Goal: Transaction & Acquisition: Purchase product/service

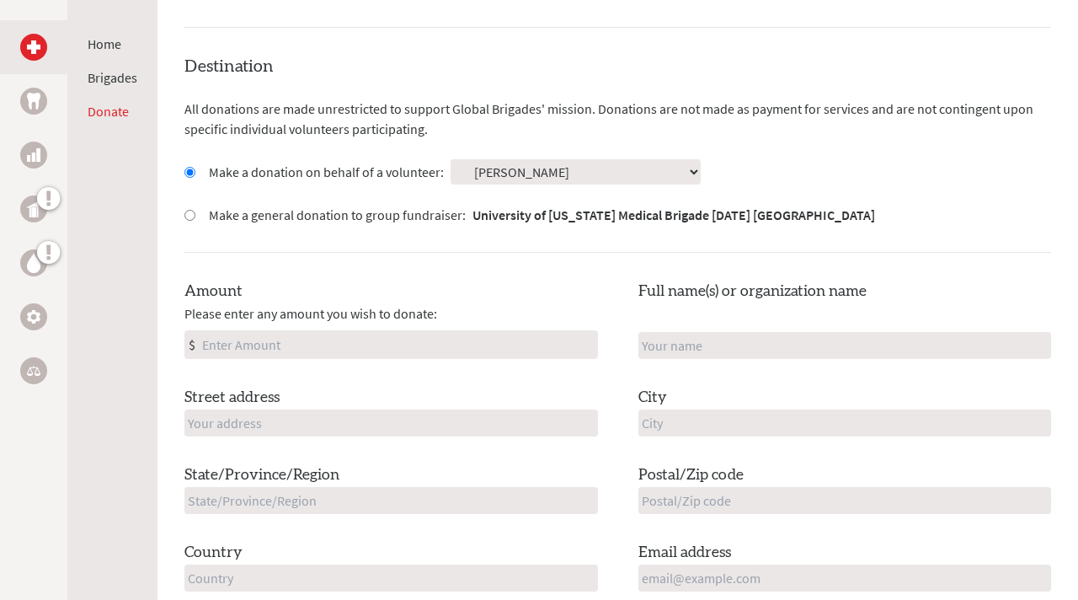
scroll to position [431, 0]
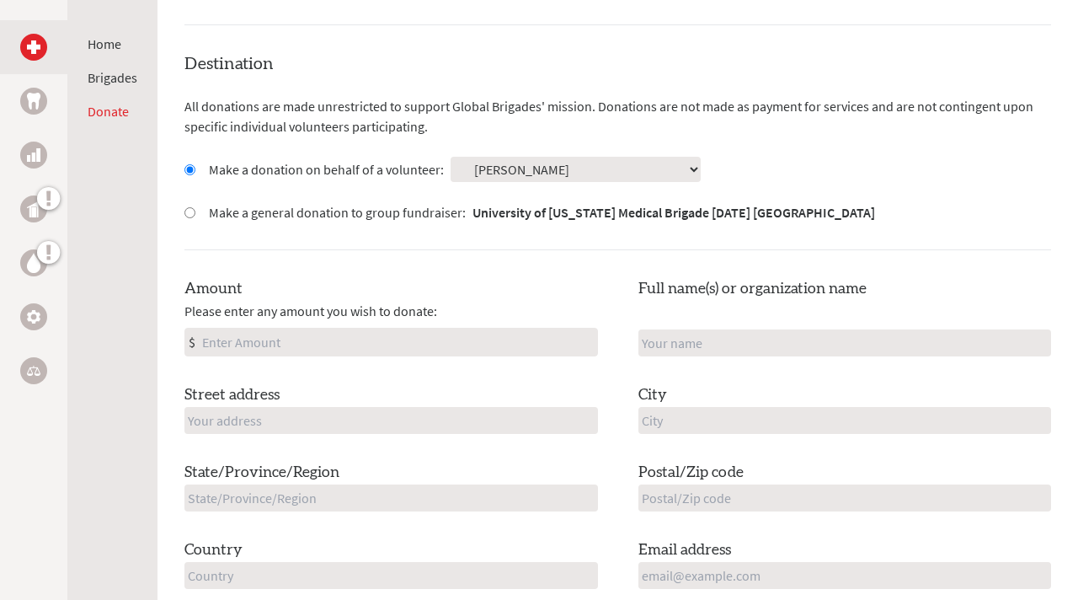
click at [533, 329] on input "Amount" at bounding box center [398, 342] width 398 height 27
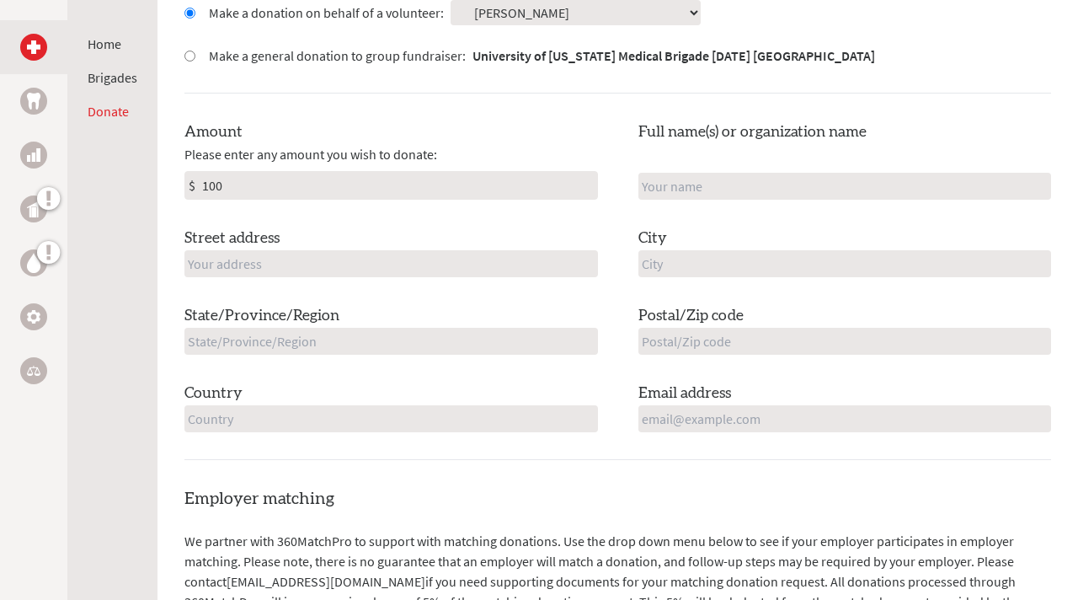
scroll to position [589, 0]
type input "100"
click at [367, 249] on input "text" at bounding box center [391, 262] width 414 height 27
type input "[STREET_ADDRESS][PERSON_NAME]"
type input "[PERSON_NAME]"
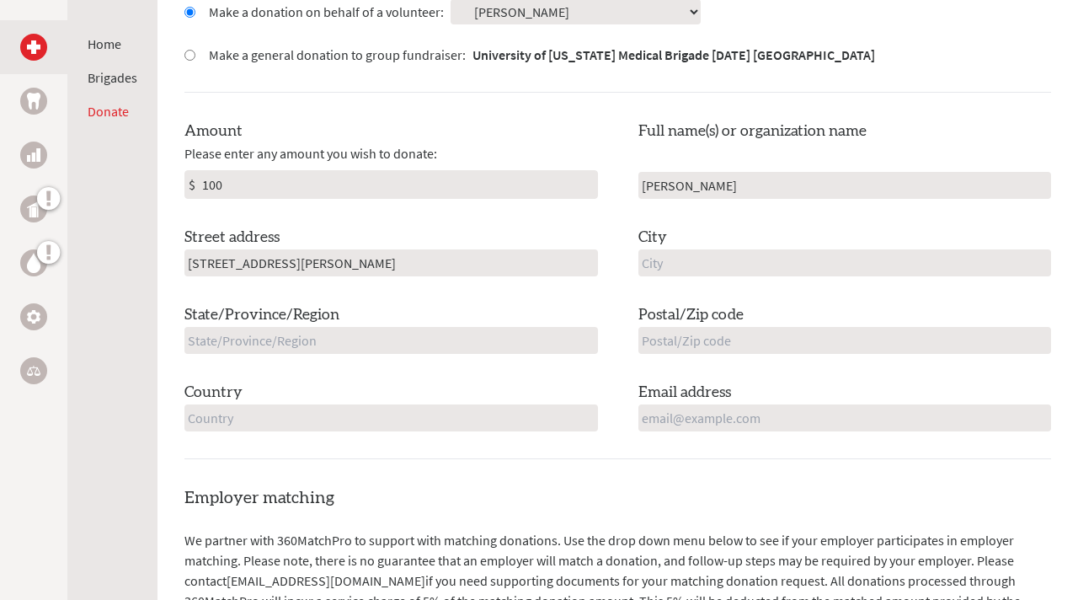
type input "Olive Branch"
type input "[US_STATE]"
type input "38654"
type input "[GEOGRAPHIC_DATA]"
type input "[EMAIL_ADDRESS][DOMAIN_NAME]"
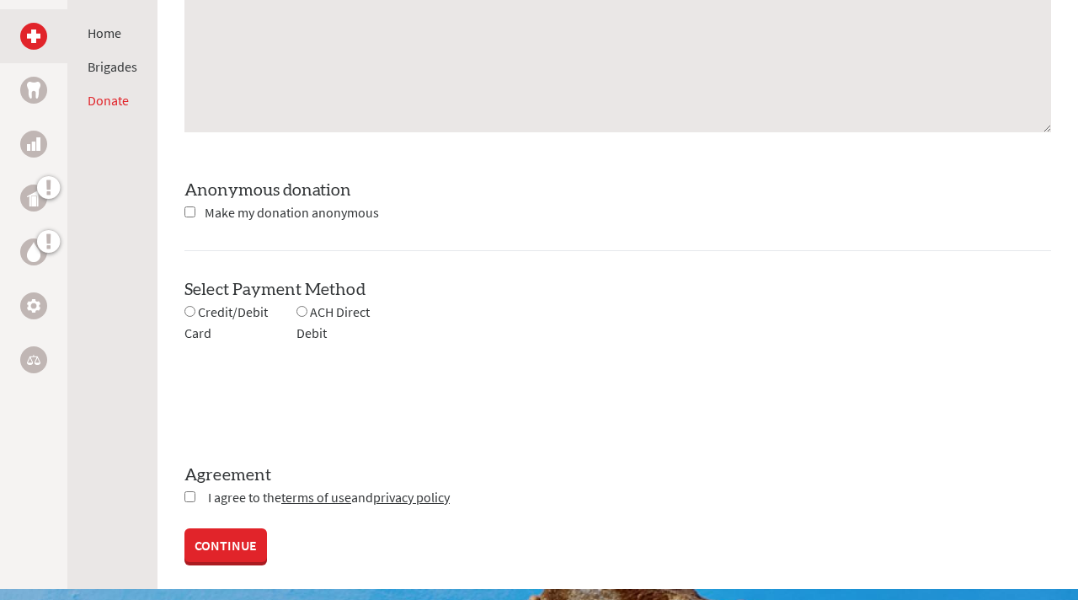
scroll to position [1482, 0]
click at [245, 313] on span "Credit/Debit Card" at bounding box center [225, 322] width 83 height 38
click at [189, 313] on input "radio" at bounding box center [189, 311] width 11 height 11
radio input "true"
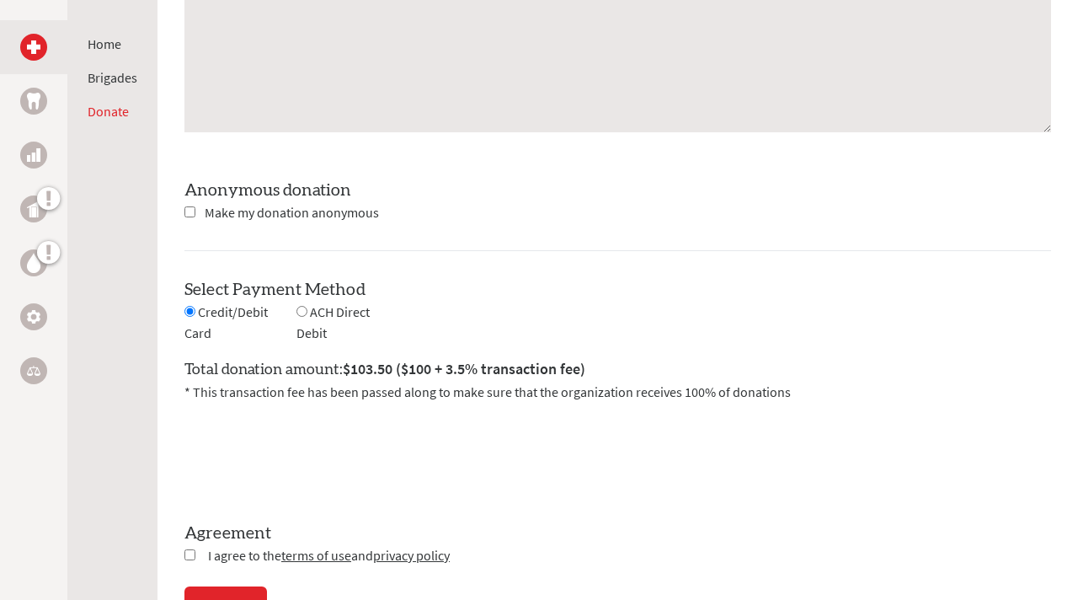
click at [185, 553] on input "checkbox" at bounding box center [189, 554] width 11 height 11
checkbox input "true"
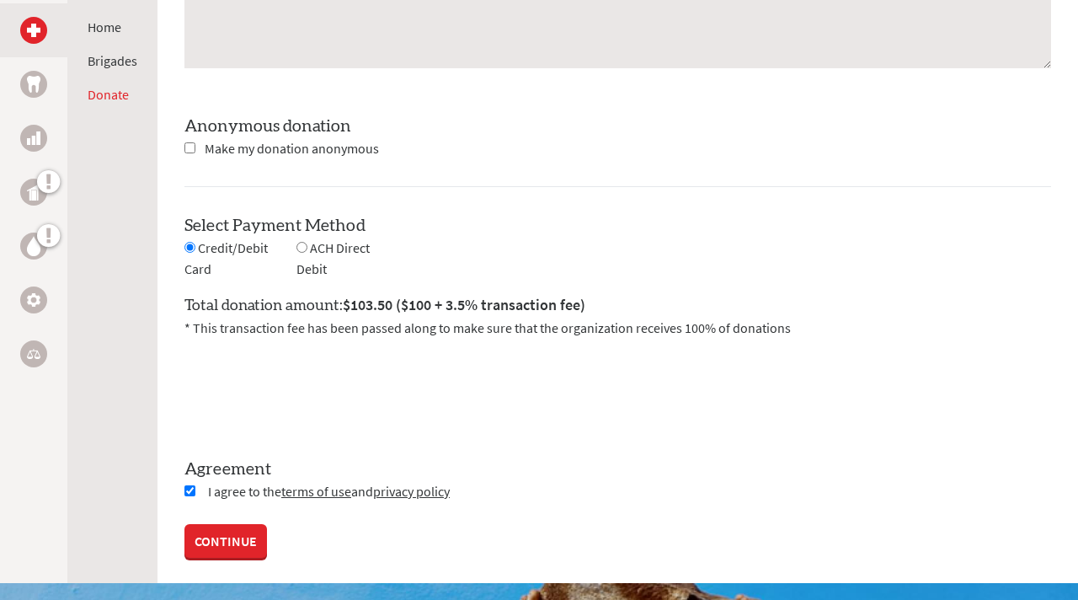
click at [213, 543] on link "CONTINUE" at bounding box center [225, 541] width 83 height 34
